Goal: Task Accomplishment & Management: Complete application form

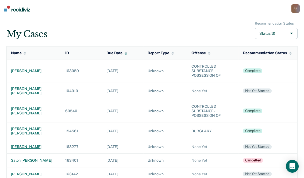
click at [18, 144] on div "[PERSON_NAME]" at bounding box center [34, 146] width 46 height 5
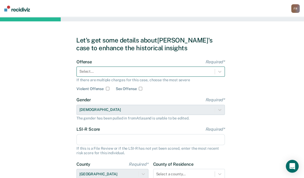
click at [134, 73] on div at bounding box center [145, 72] width 132 height 6
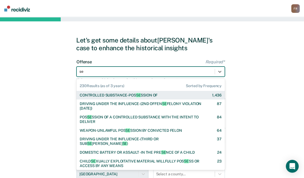
type input "s"
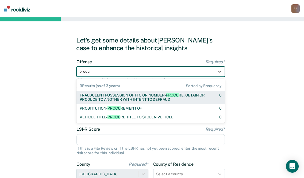
type input "procur"
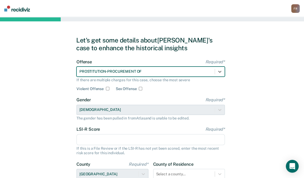
click at [136, 107] on div "Gender Required* [DEMOGRAPHIC_DATA] The gender has been pulled in from Atlas an…" at bounding box center [150, 108] width 148 height 23
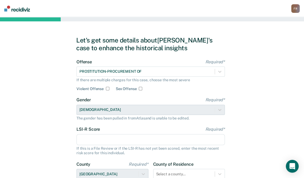
click at [122, 140] on input "LSI-R Score Required*" at bounding box center [150, 139] width 148 height 11
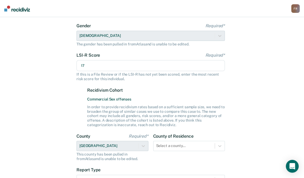
scroll to position [107, 0]
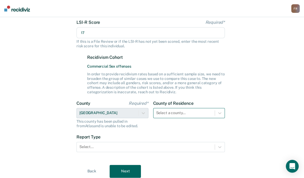
type input "17"
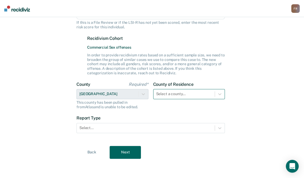
click at [187, 99] on div "Select a county..." at bounding box center [189, 94] width 72 height 10
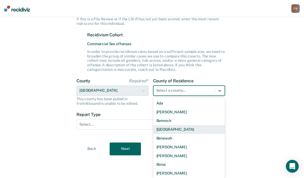
type input "t"
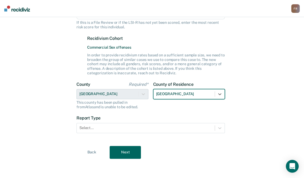
scroll to position [126, 0]
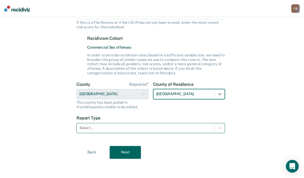
click at [185, 130] on div at bounding box center [145, 128] width 132 height 6
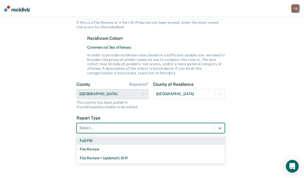
click at [93, 143] on div "Full PSI" at bounding box center [150, 140] width 148 height 9
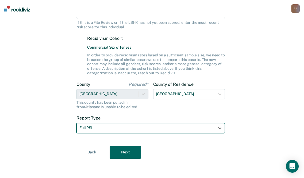
click at [124, 155] on button "Next" at bounding box center [124, 152] width 31 height 13
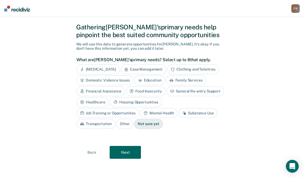
scroll to position [13, 0]
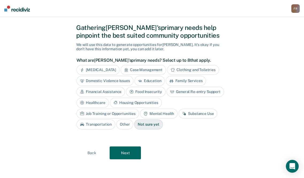
click at [118, 151] on button "Next" at bounding box center [124, 152] width 31 height 13
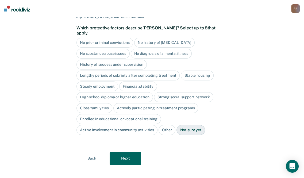
click at [112, 39] on div "No prior criminal convictions" at bounding box center [104, 43] width 57 height 10
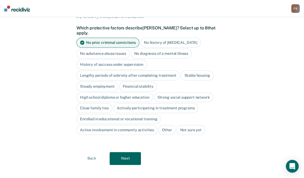
click at [155, 38] on div "No history of [MEDICAL_DATA]" at bounding box center [170, 43] width 60 height 10
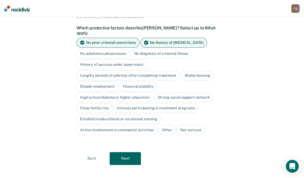
click at [113, 49] on div "No substance abuse issues" at bounding box center [102, 54] width 53 height 10
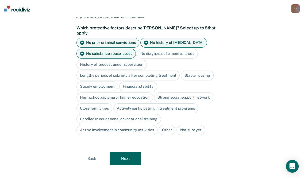
click at [151, 49] on div "No diagnosis of a mental illness" at bounding box center [167, 54] width 61 height 10
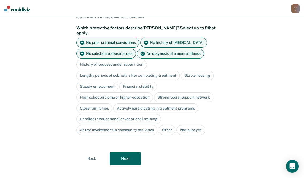
click at [134, 83] on div "Financial stability" at bounding box center [138, 86] width 38 height 10
click at [135, 85] on div "Financial stability" at bounding box center [141, 86] width 44 height 10
click at [186, 72] on div "Stable housing" at bounding box center [197, 76] width 33 height 10
click at [90, 103] on div "Close family ties" at bounding box center [94, 108] width 36 height 10
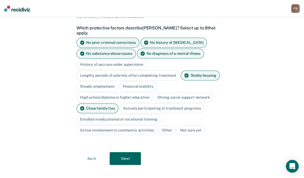
click at [106, 81] on div "Steady employment" at bounding box center [97, 86] width 42 height 10
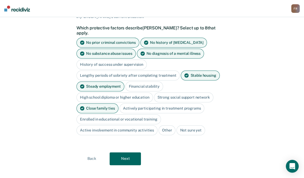
click at [118, 152] on button "Next" at bounding box center [124, 158] width 31 height 13
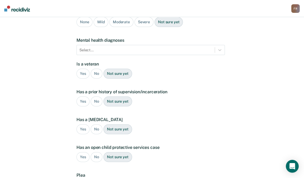
scroll to position [0, 0]
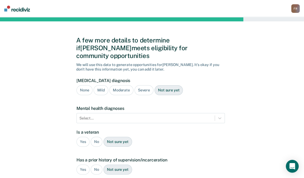
click at [87, 85] on div "None" at bounding box center [84, 90] width 16 height 10
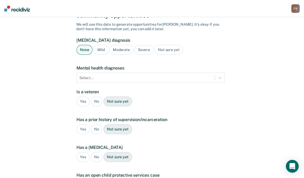
scroll to position [53, 0]
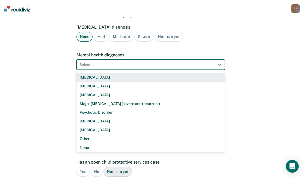
click at [99, 61] on div "Select..." at bounding box center [146, 65] width 138 height 8
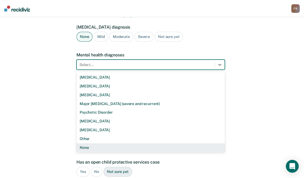
click at [88, 143] on div "None" at bounding box center [150, 147] width 148 height 9
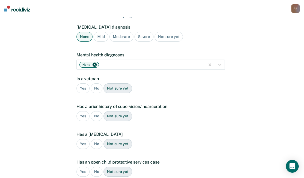
click at [101, 85] on div "Yes No Not sure yet" at bounding box center [150, 88] width 148 height 10
click at [99, 84] on div "No" at bounding box center [97, 88] width 12 height 10
click at [96, 111] on div "No" at bounding box center [97, 116] width 12 height 10
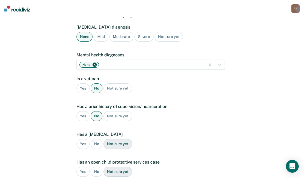
click at [95, 139] on div "No" at bounding box center [97, 144] width 12 height 10
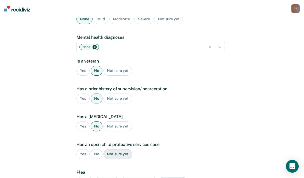
scroll to position [80, 0]
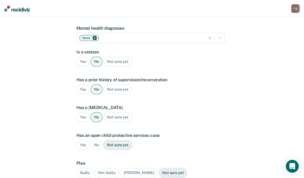
click at [95, 140] on div "No" at bounding box center [97, 145] width 12 height 10
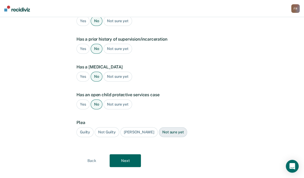
scroll to position [121, 0]
click at [89, 127] on div "Guilty" at bounding box center [84, 132] width 17 height 10
click at [119, 154] on button "Next" at bounding box center [124, 160] width 31 height 13
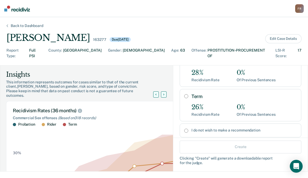
scroll to position [77, 0]
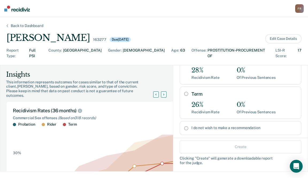
click at [184, 92] on input "Term" at bounding box center [186, 94] width 4 height 4
radio input "true"
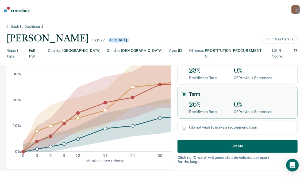
scroll to position [80, 0]
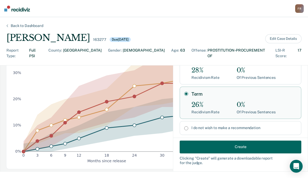
click at [216, 144] on button "Create" at bounding box center [240, 146] width 122 height 13
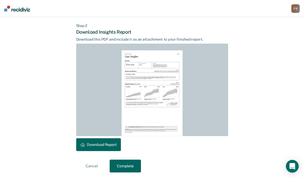
scroll to position [127, 0]
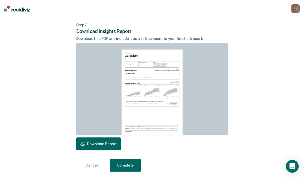
click at [101, 143] on button "Download Report" at bounding box center [98, 143] width 45 height 13
click at [129, 164] on button "Complete" at bounding box center [124, 165] width 31 height 13
